Goal: Task Accomplishment & Management: Manage account settings

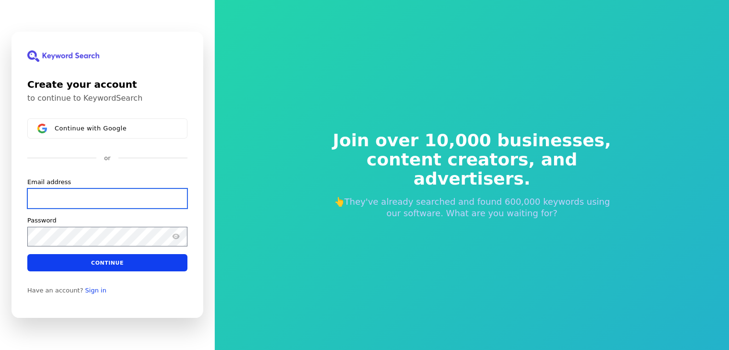
click at [124, 200] on input "Email address" at bounding box center [107, 198] width 160 height 20
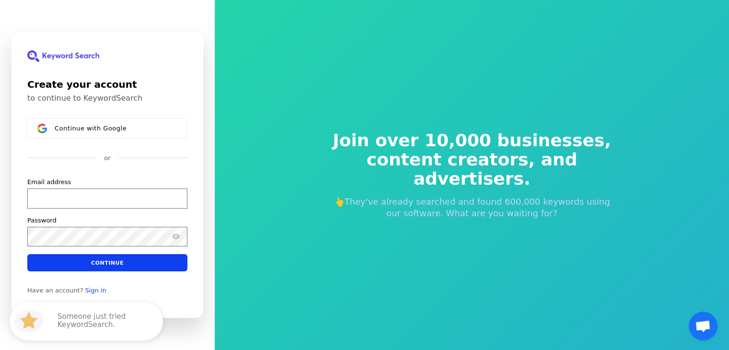
click at [82, 176] on div "Continue with Google or Email address Password Continue" at bounding box center [107, 194] width 160 height 153
click at [155, 322] on span at bounding box center [156, 322] width 16 height 16
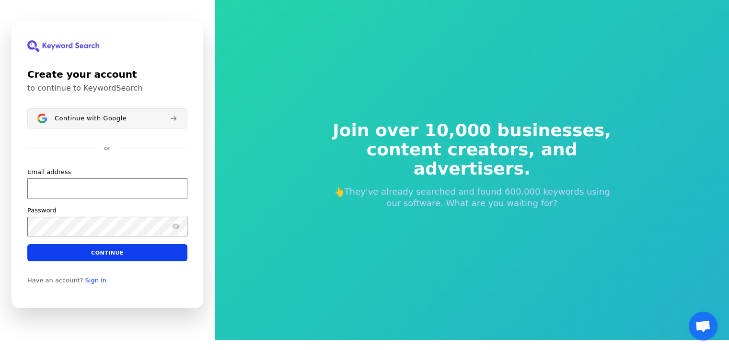
scroll to position [11, 0]
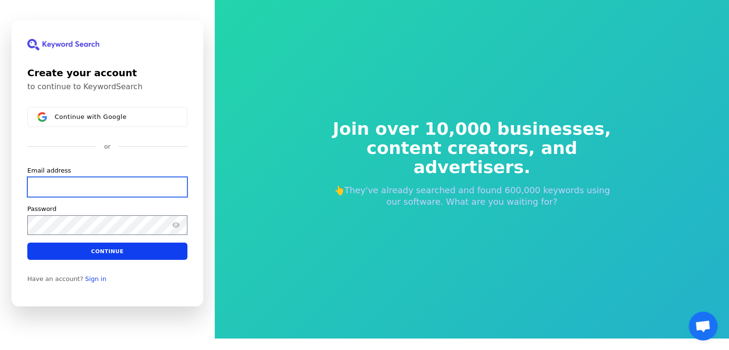
click at [82, 191] on input "Email address" at bounding box center [107, 187] width 160 height 20
type input "d"
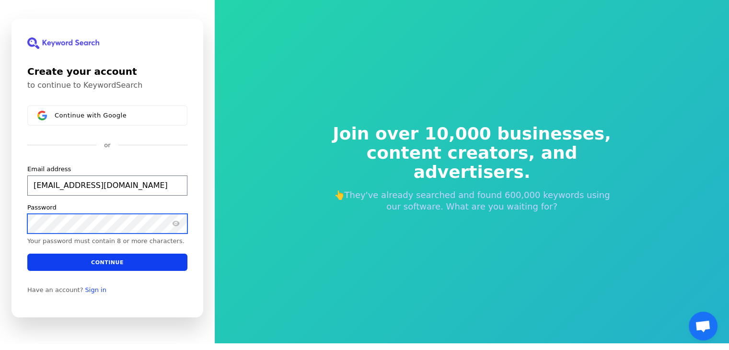
scroll to position [5, 0]
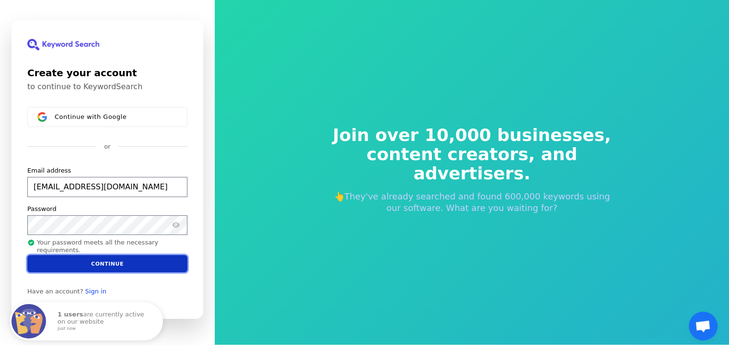
click at [128, 272] on button "Continue" at bounding box center [107, 263] width 160 height 17
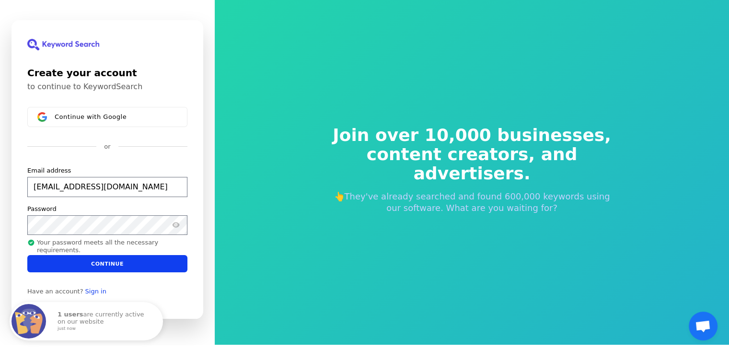
type input "abhij89@gmail.com"
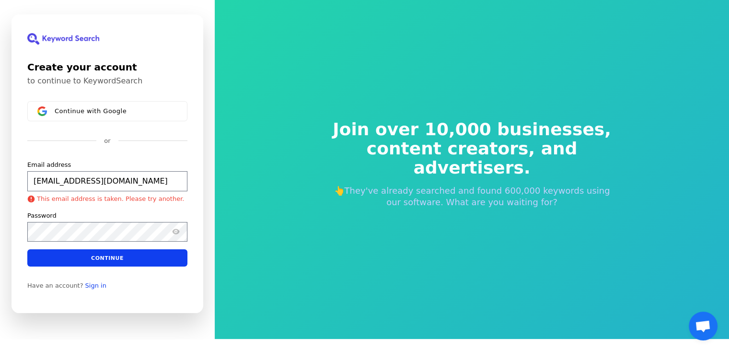
scroll to position [11, 0]
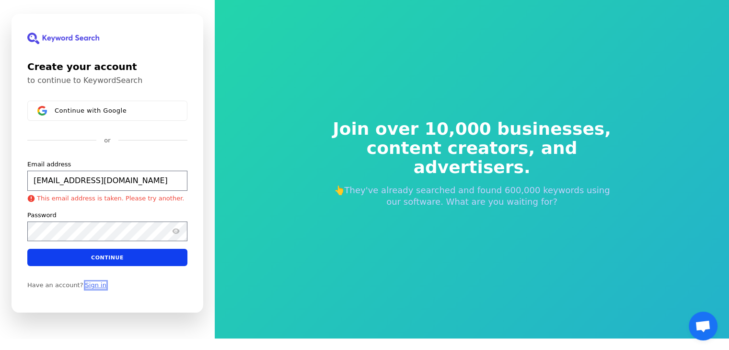
click at [87, 281] on link "Sign in" at bounding box center [95, 285] width 21 height 8
